Goal: Navigation & Orientation: Find specific page/section

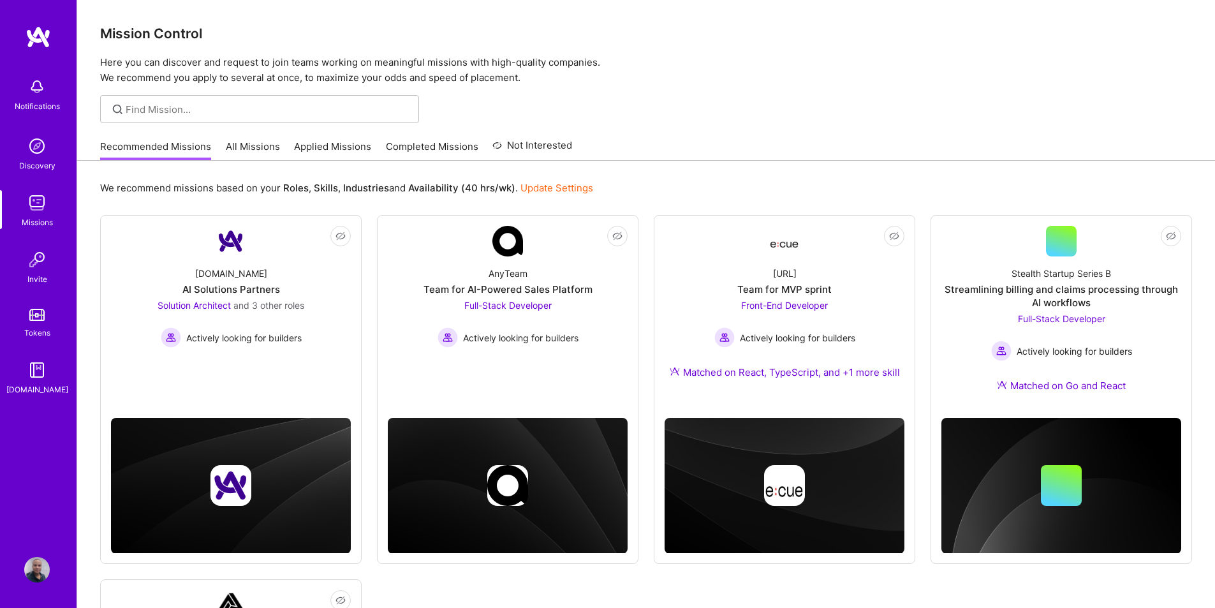
click at [45, 204] on img at bounding box center [37, 203] width 26 height 26
click at [38, 153] on img at bounding box center [37, 146] width 26 height 26
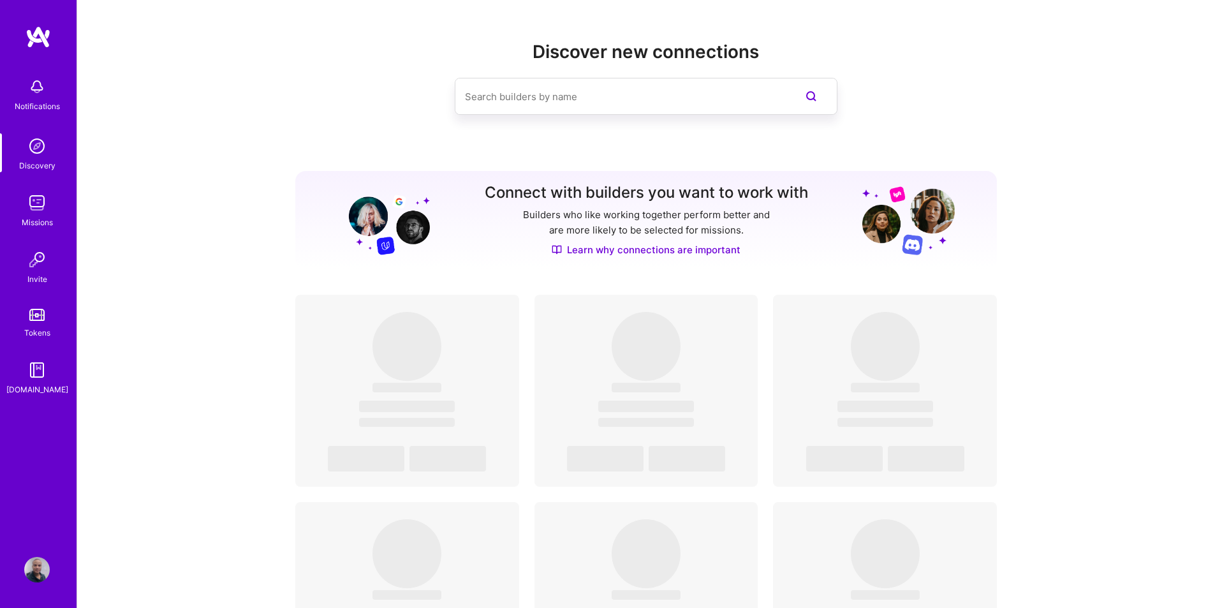
click at [26, 103] on div "Notifications" at bounding box center [37, 106] width 45 height 13
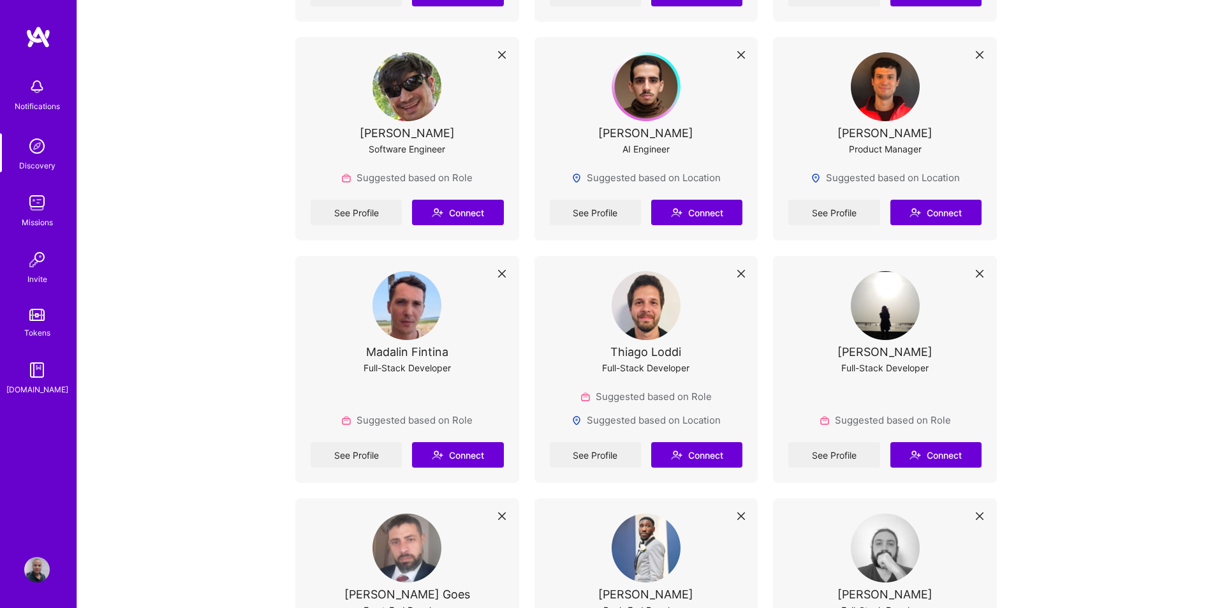
scroll to position [1148, 0]
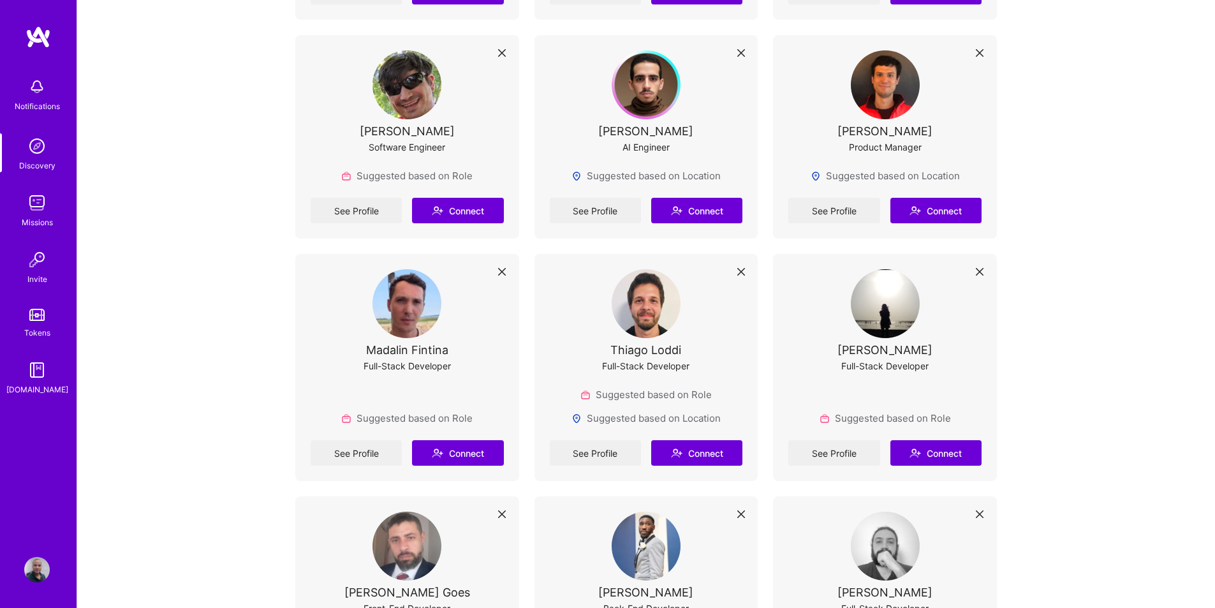
click at [38, 154] on img at bounding box center [37, 146] width 26 height 26
